Goal: Transaction & Acquisition: Purchase product/service

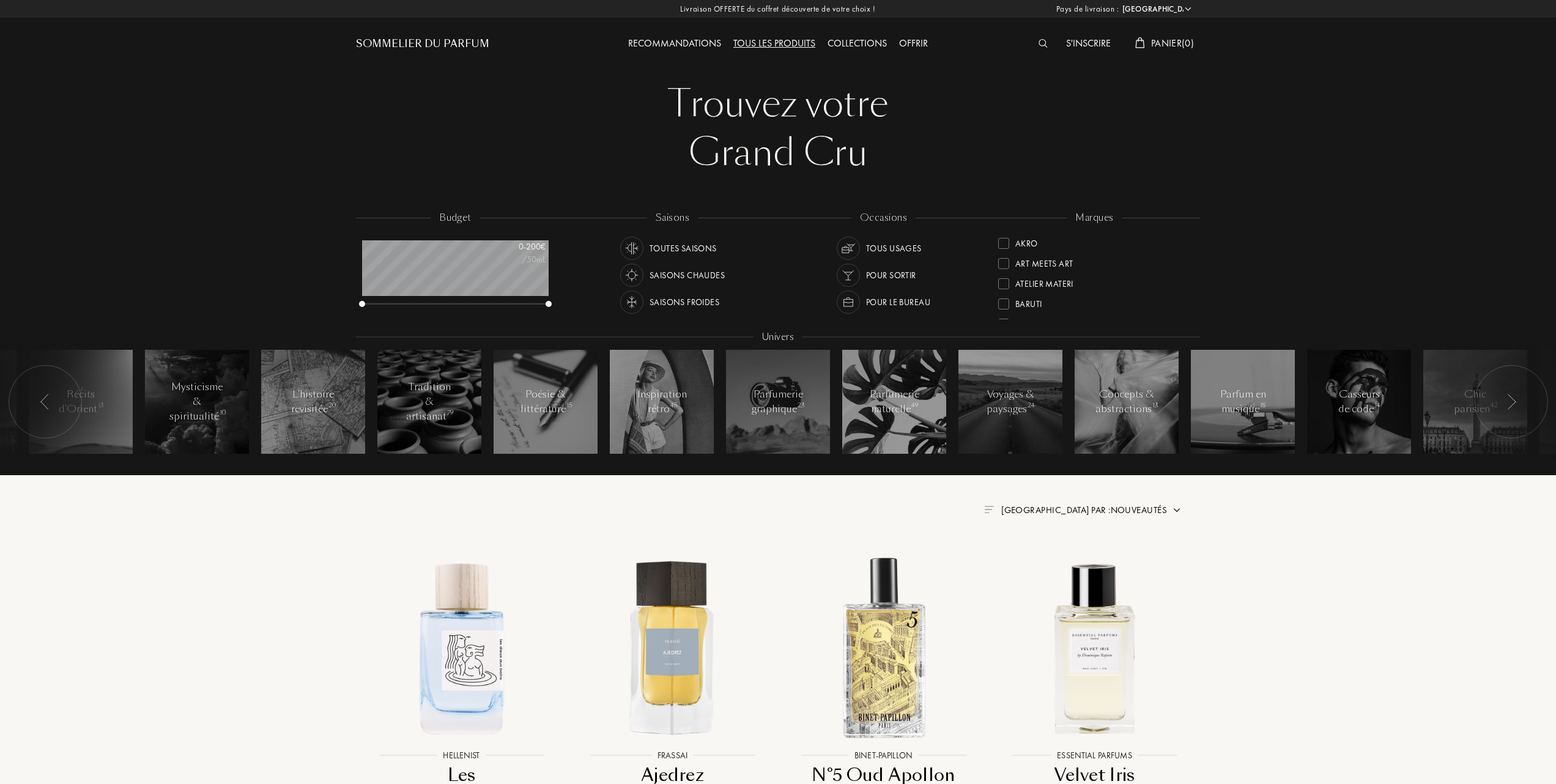
select select "FR"
click at [1001, 241] on div at bounding box center [1004, 243] width 11 height 11
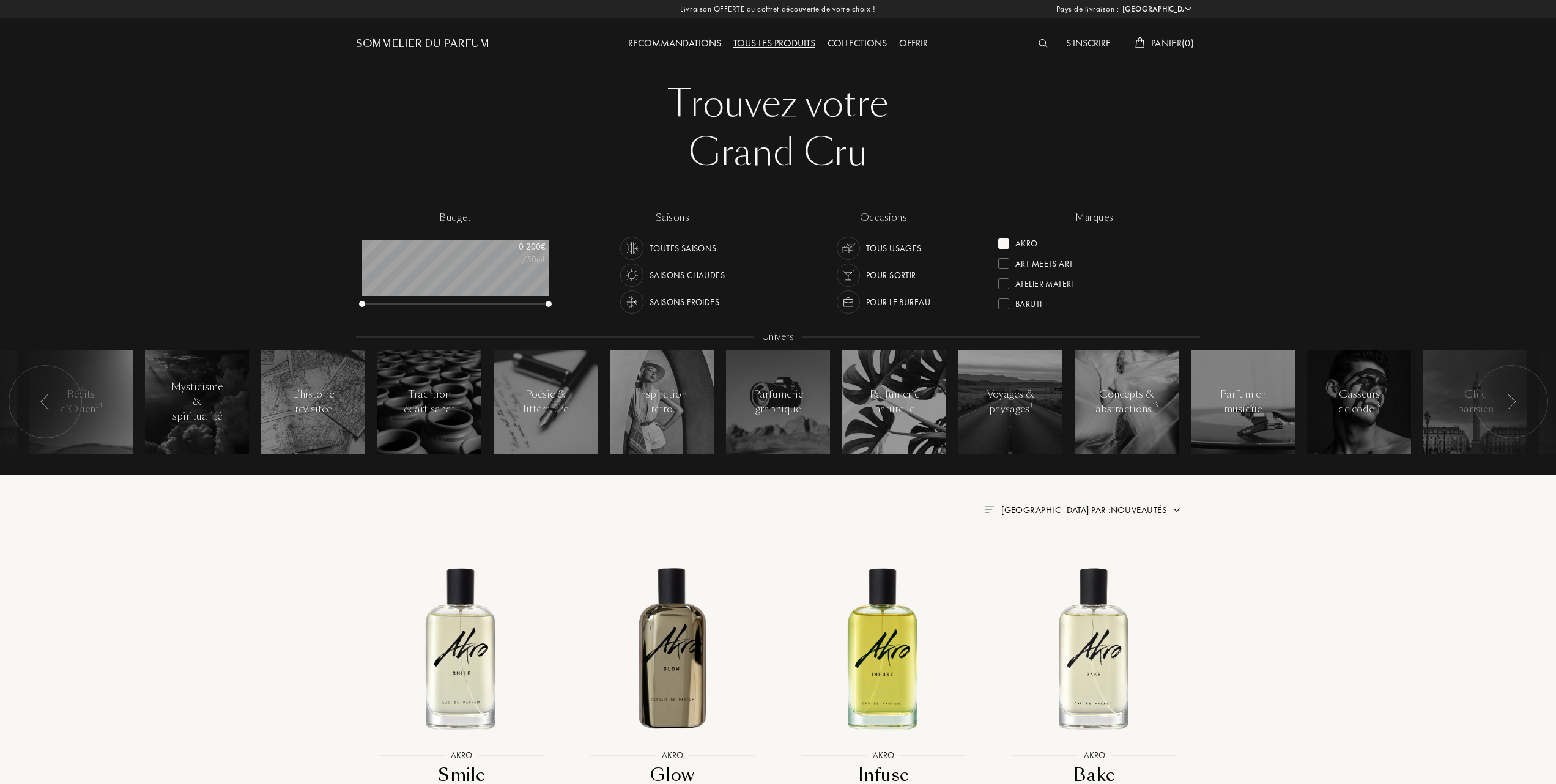
click at [1122, 507] on span "[GEOGRAPHIC_DATA] par : Nouveautés" at bounding box center [1084, 510] width 166 height 13
click at [1052, 564] on div at bounding box center [1054, 563] width 8 height 8
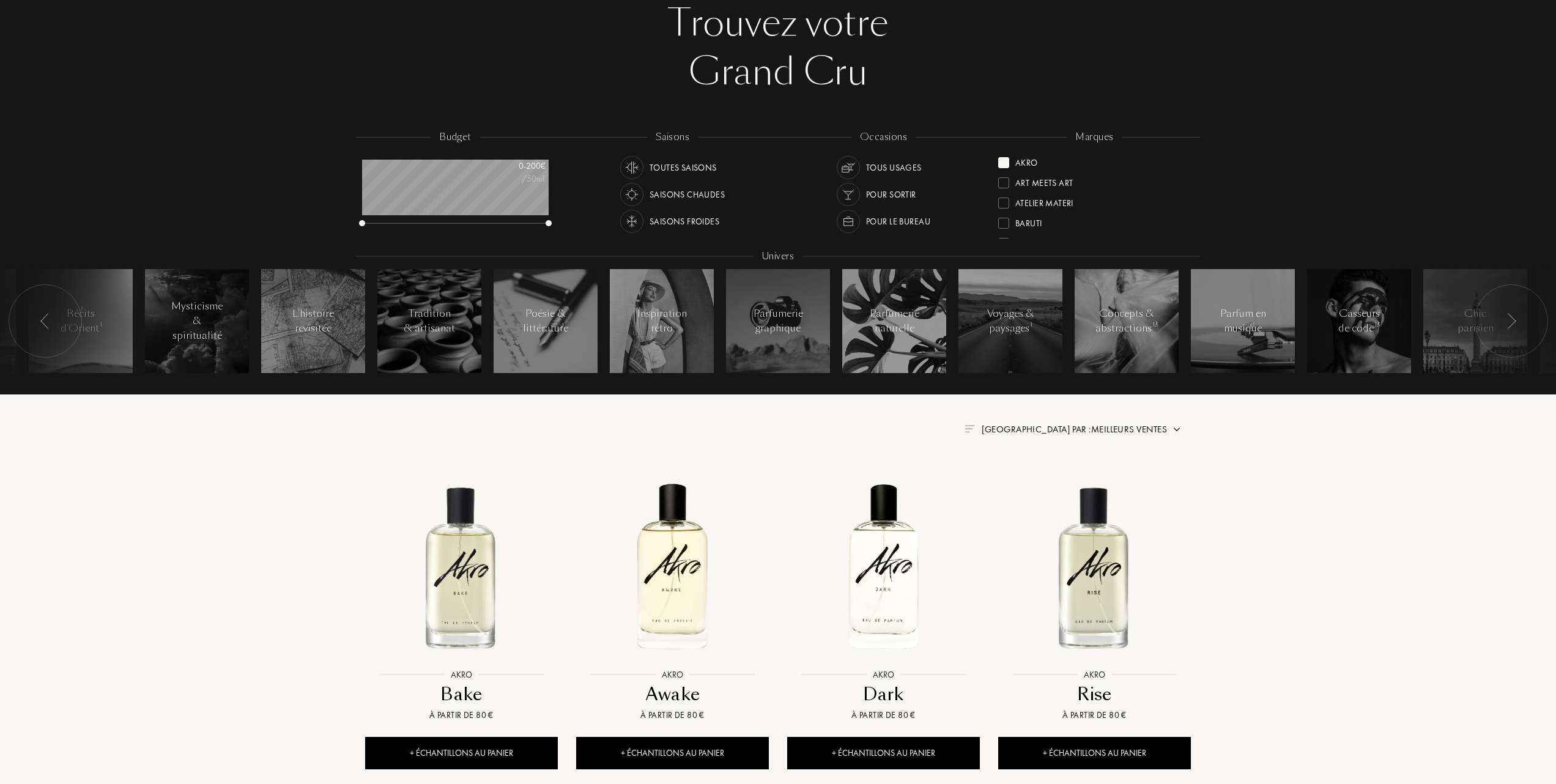
scroll to position [82, 0]
click at [466, 578] on img at bounding box center [461, 566] width 190 height 190
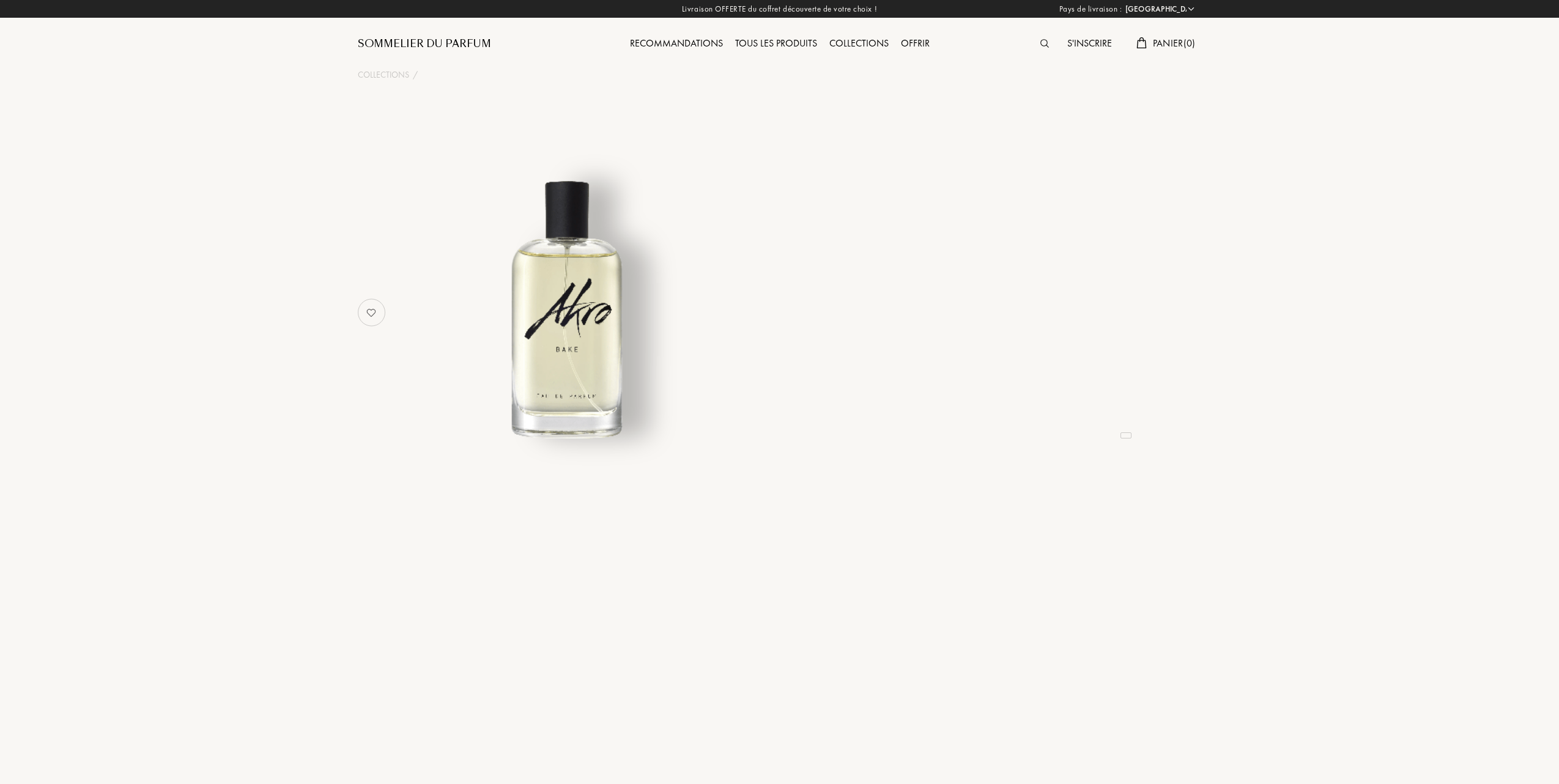
select select "FR"
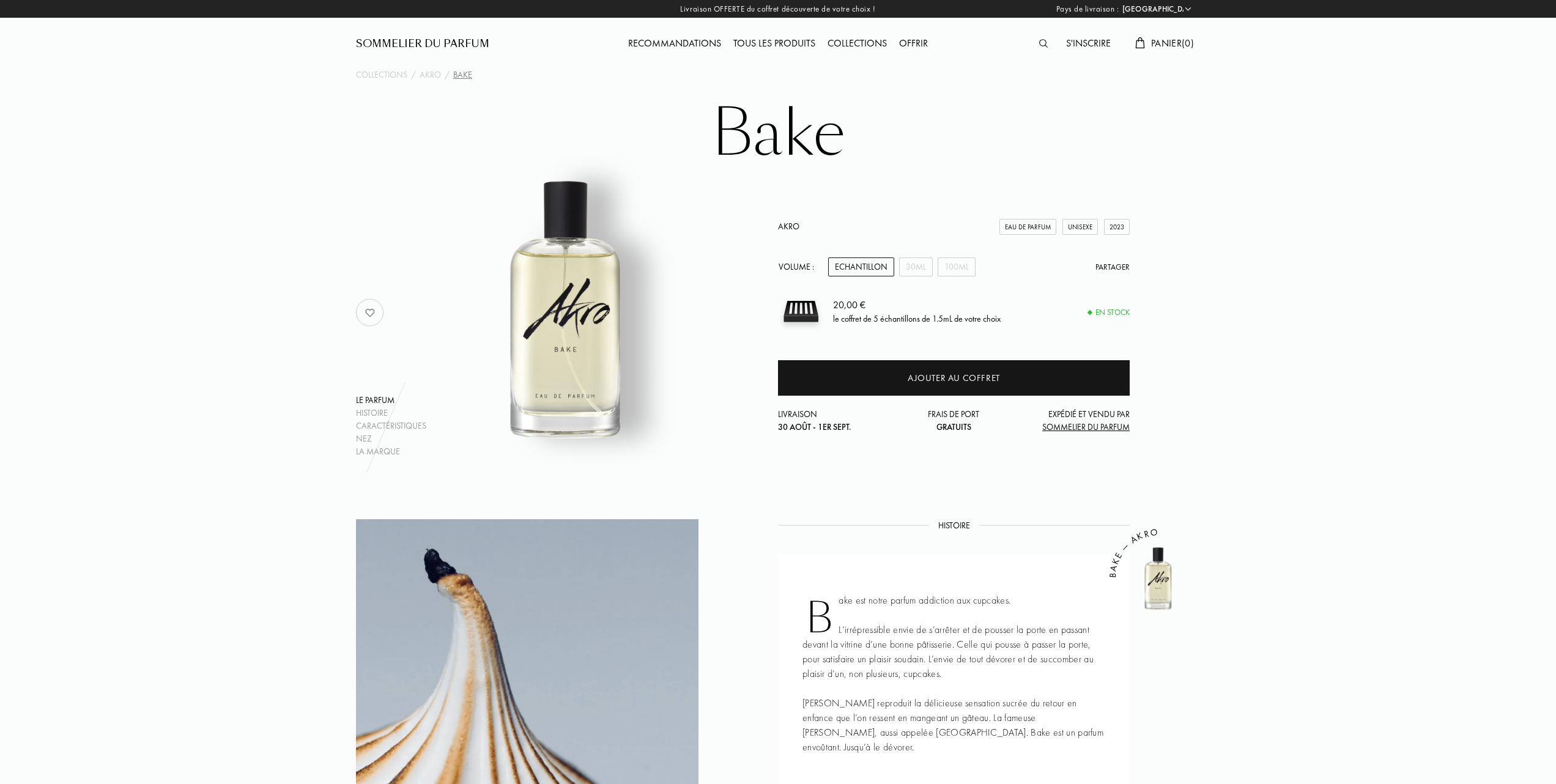
click at [786, 221] on link "Akro" at bounding box center [788, 226] width 22 height 11
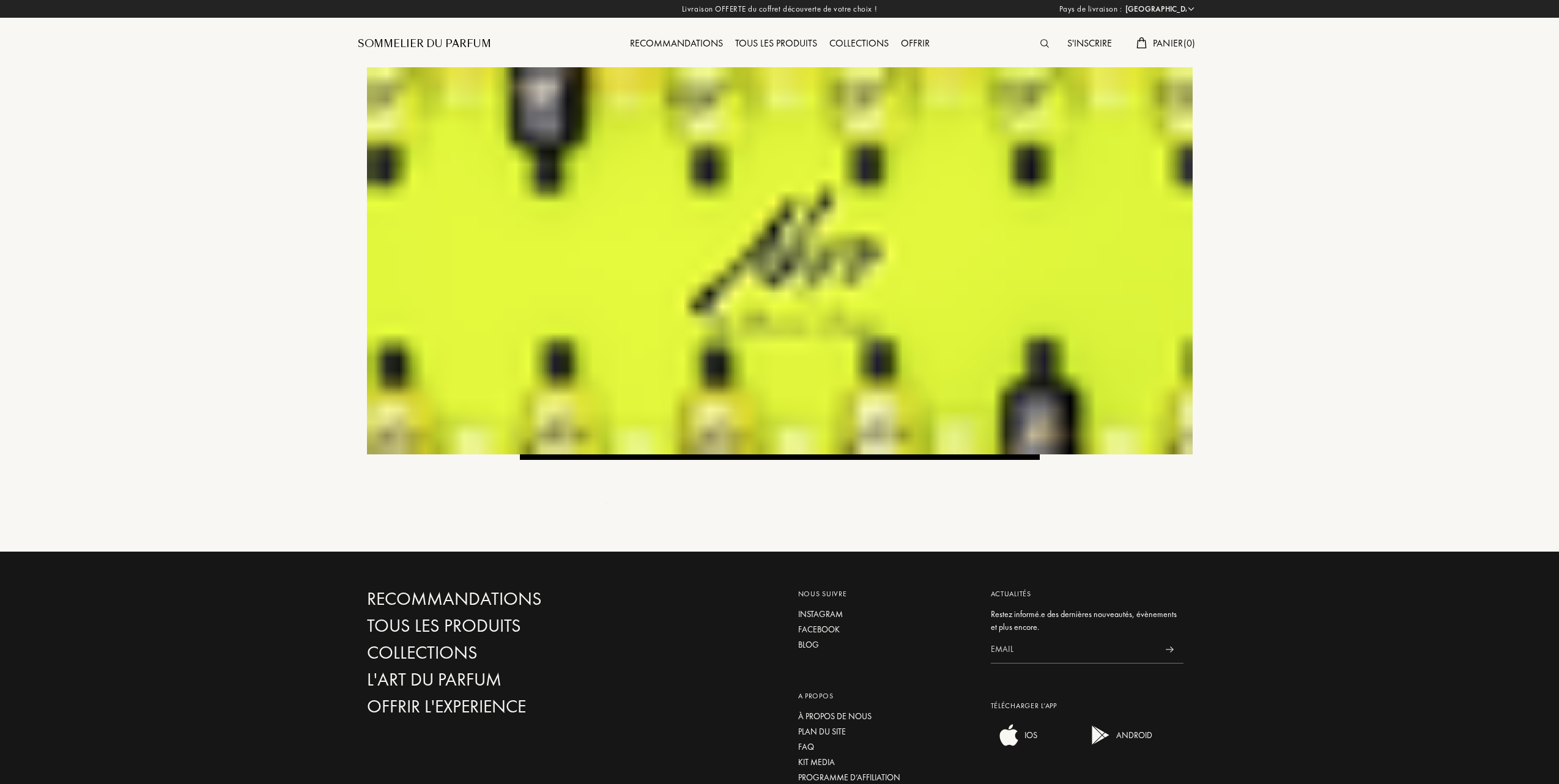
select select "FR"
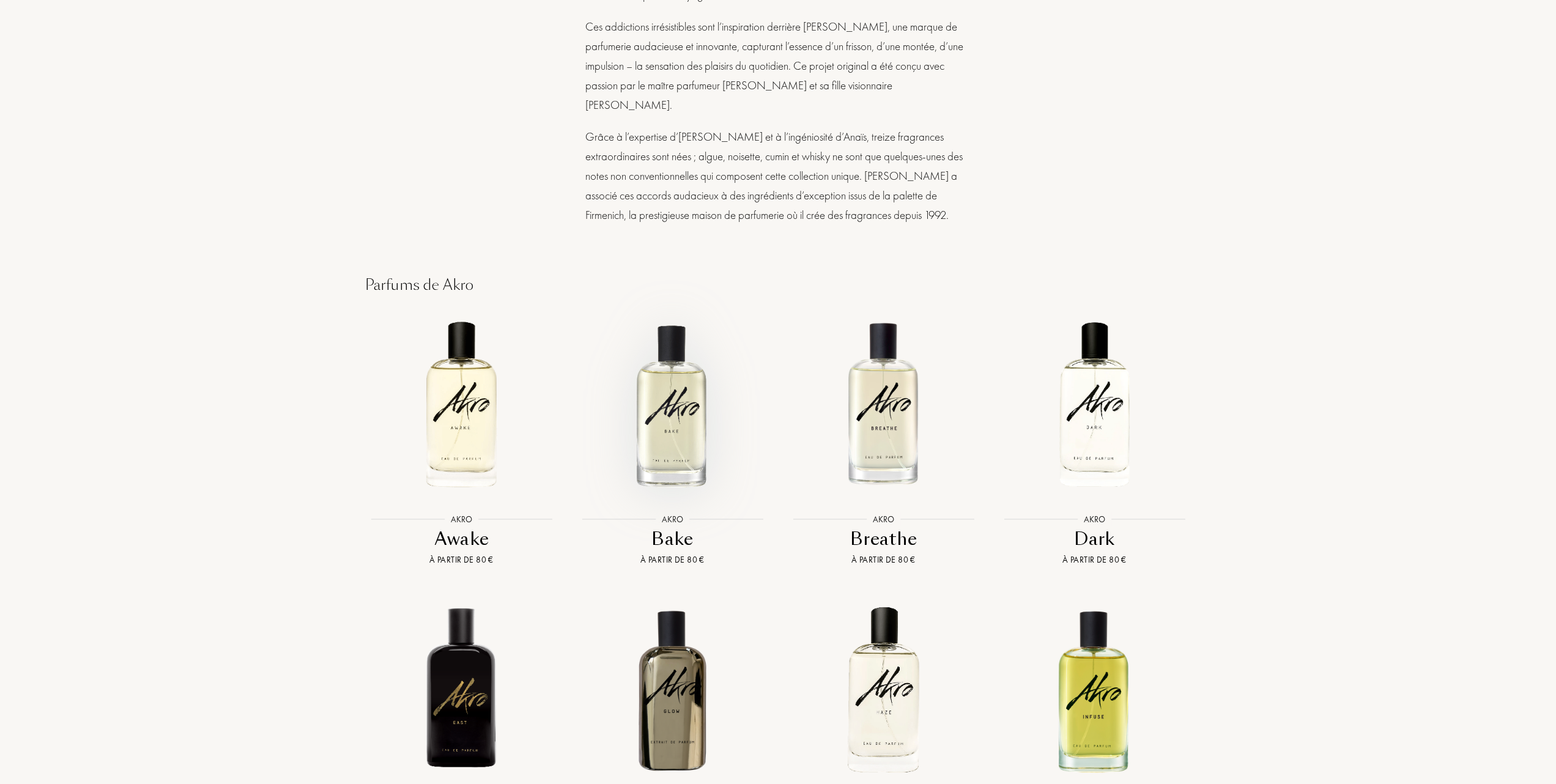
scroll to position [815, 0]
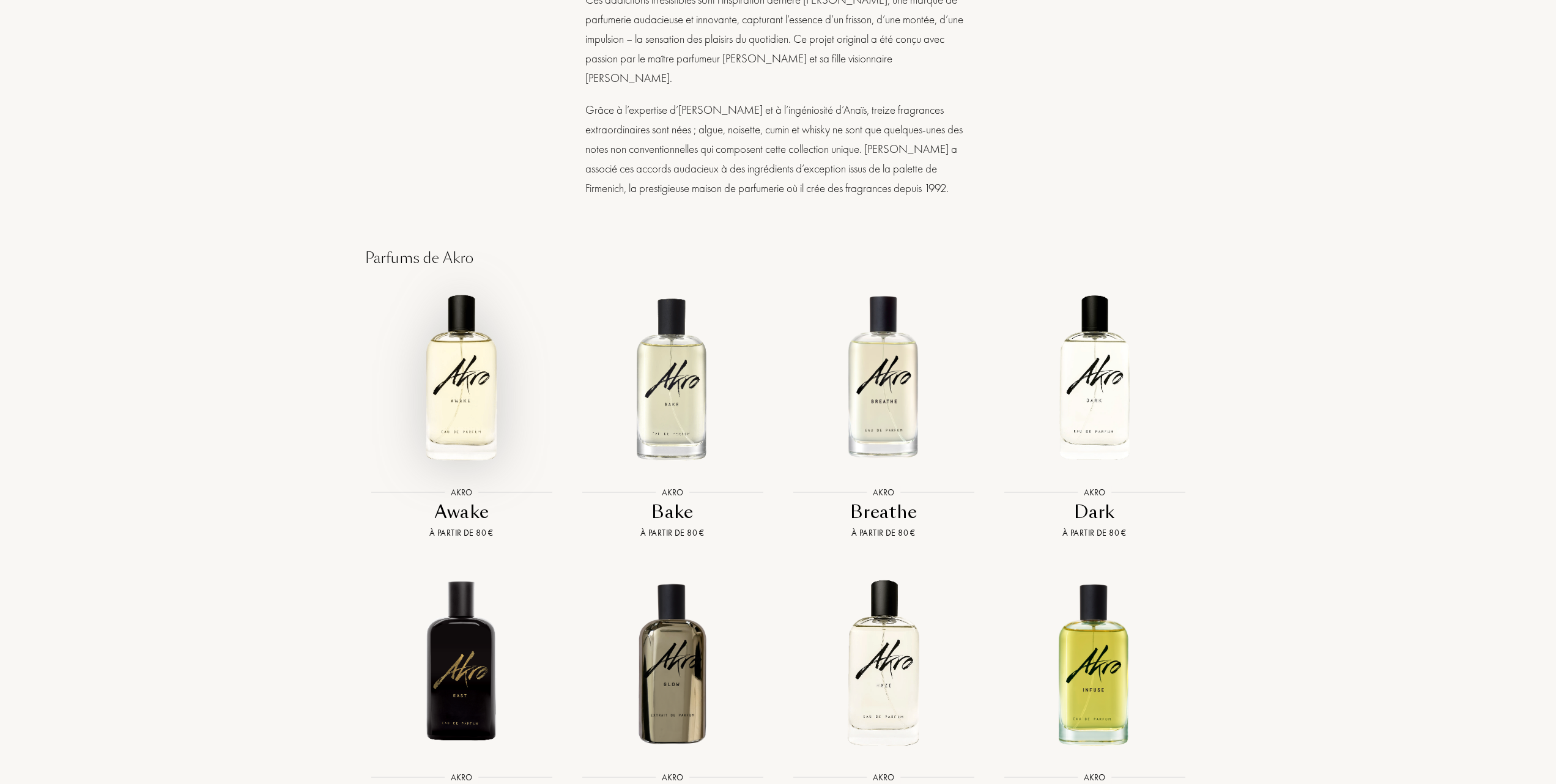
click at [483, 384] on img at bounding box center [461, 377] width 190 height 190
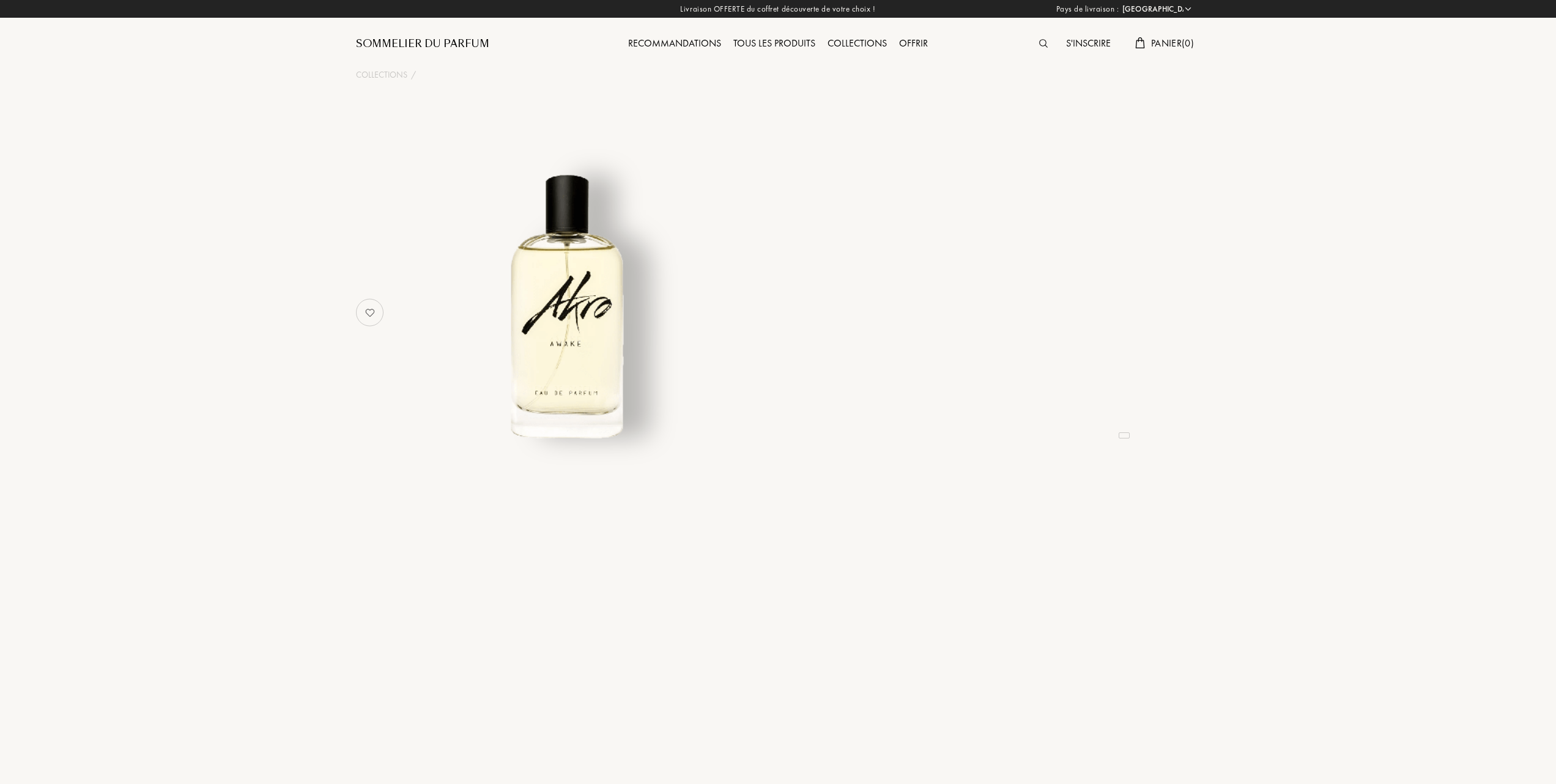
select select "FR"
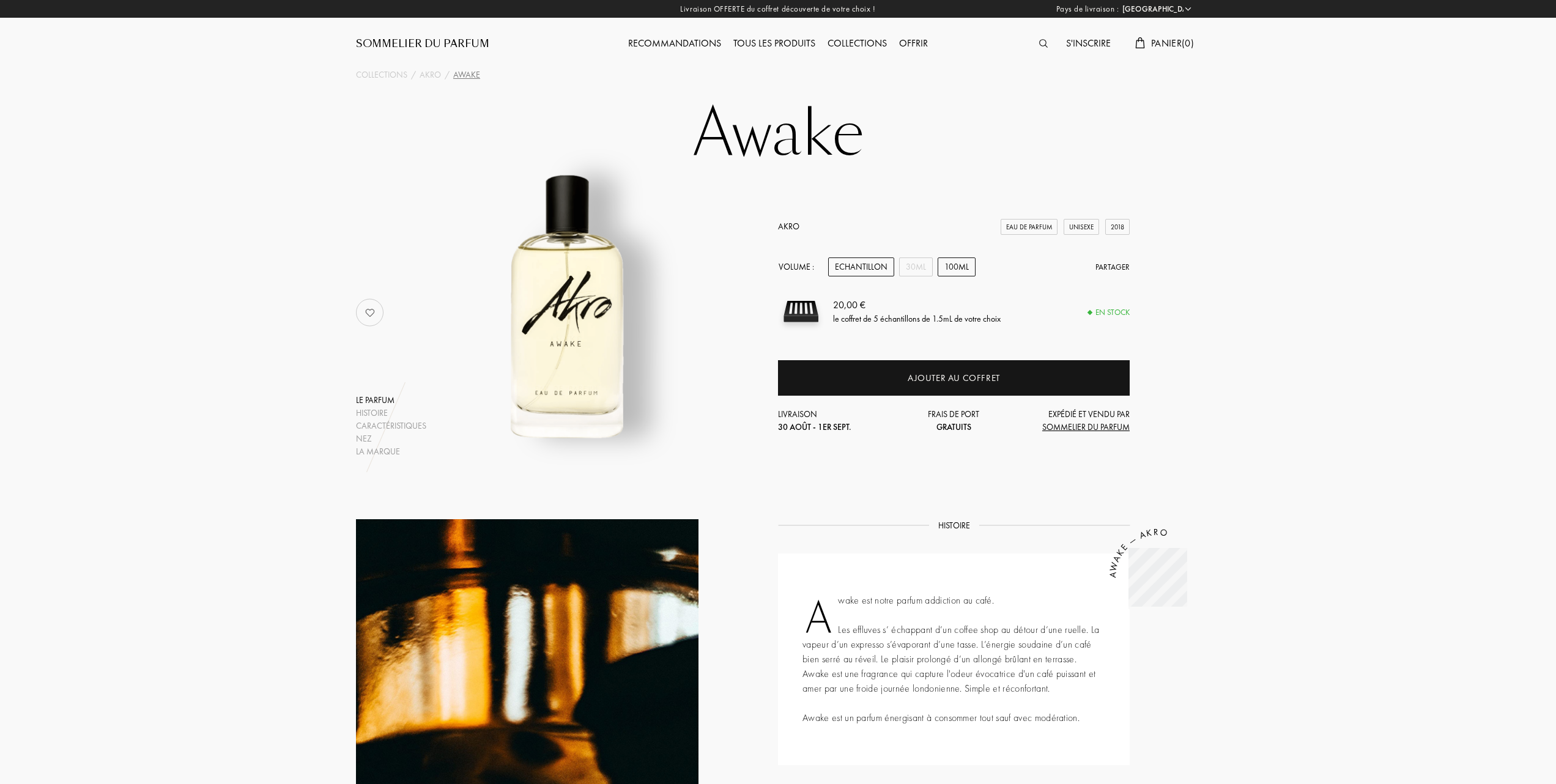
click at [953, 265] on div "100mL" at bounding box center [957, 266] width 38 height 19
click at [921, 265] on div "30mL" at bounding box center [916, 266] width 33 height 19
